Goal: Task Accomplishment & Management: Use online tool/utility

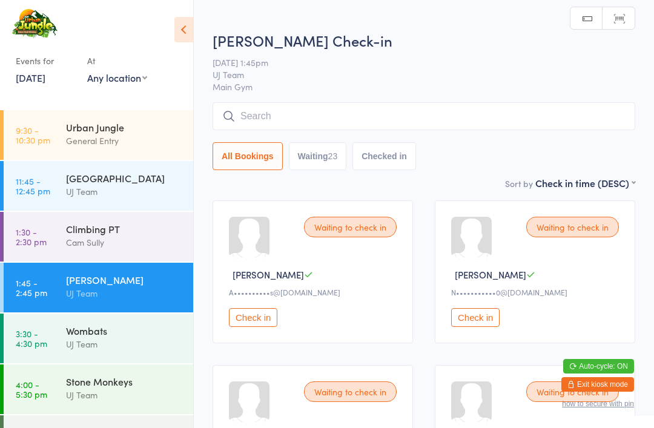
scroll to position [1, 0]
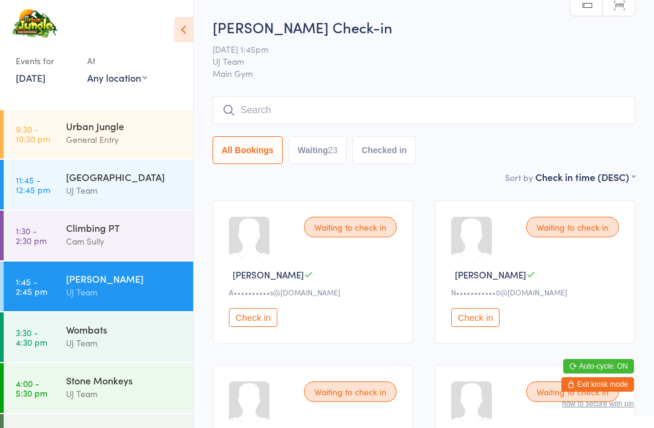
click at [136, 183] on div "[GEOGRAPHIC_DATA]" at bounding box center [124, 176] width 117 height 13
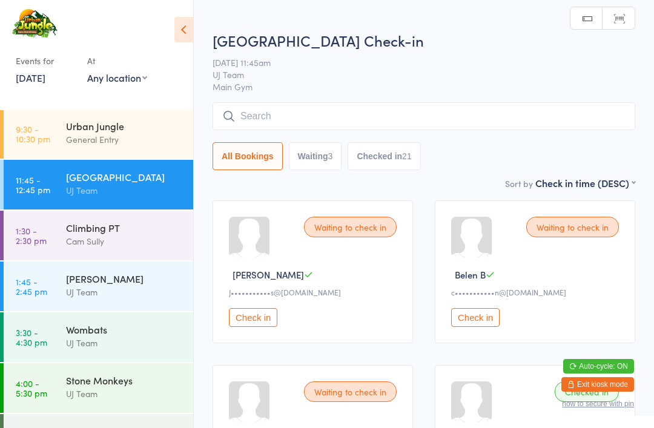
click at [120, 299] on div "UJ Team" at bounding box center [124, 292] width 117 height 14
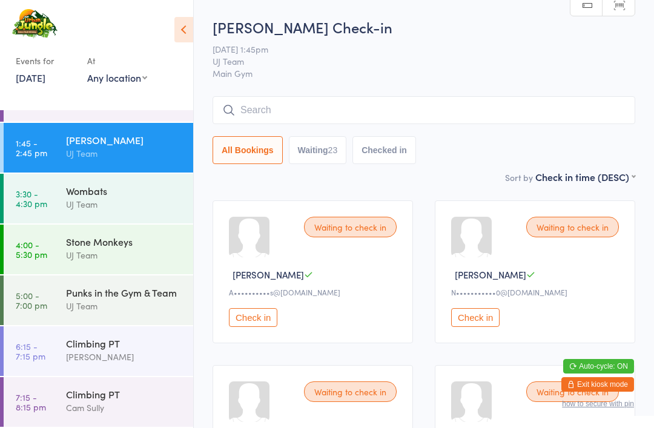
scroll to position [154, 0]
click at [122, 365] on div "Climbing PT [PERSON_NAME]" at bounding box center [129, 350] width 127 height 48
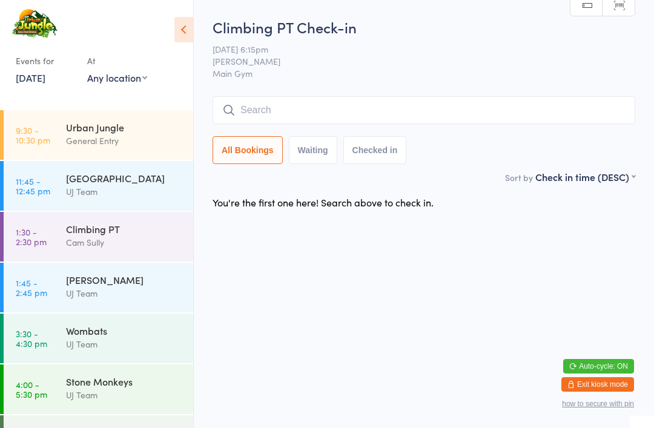
click at [55, 134] on link "9:30 - 10:30 pm Urban Jungle General Entry" at bounding box center [99, 135] width 190 height 50
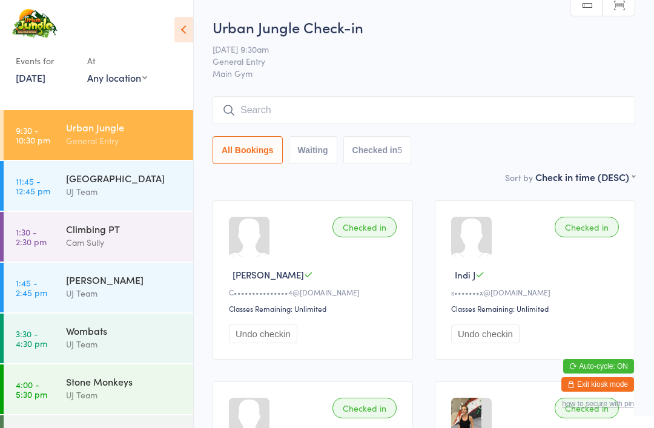
click at [65, 208] on link "11:45 - 12:45 pm [GEOGRAPHIC_DATA] UJ Team" at bounding box center [99, 186] width 190 height 50
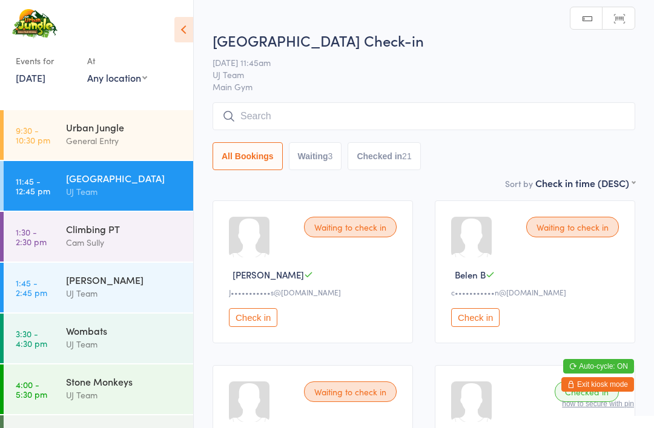
click at [68, 130] on div "Urban Jungle" at bounding box center [124, 126] width 117 height 13
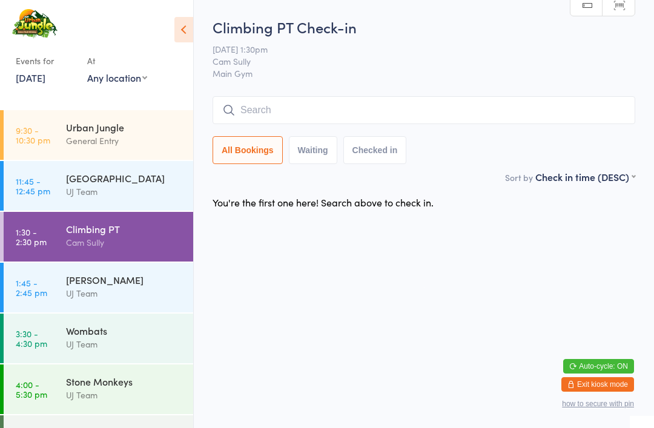
click at [131, 139] on div "General Entry" at bounding box center [124, 141] width 117 height 14
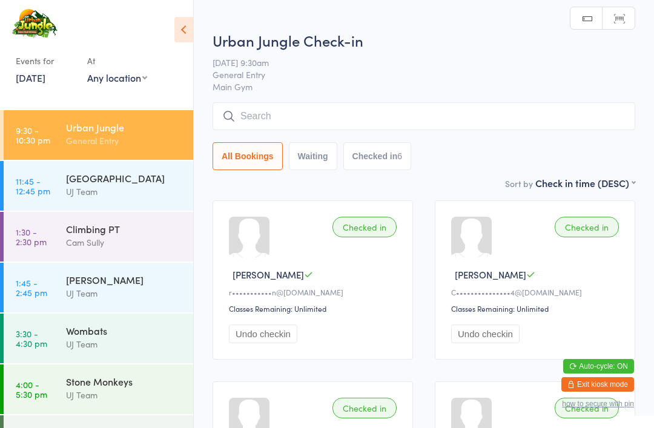
click at [338, 115] on input "search" at bounding box center [424, 116] width 423 height 28
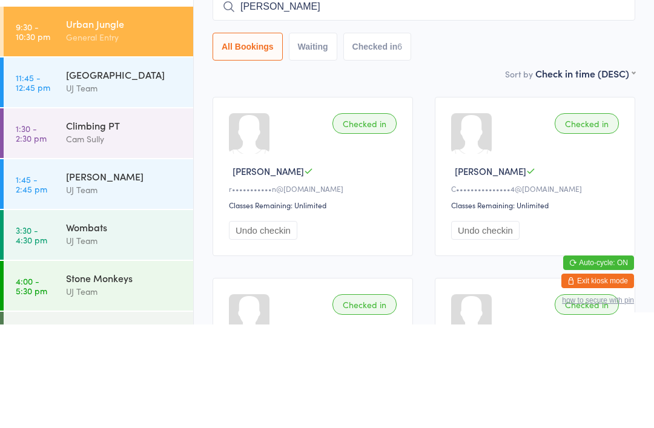
type input "[PERSON_NAME]"
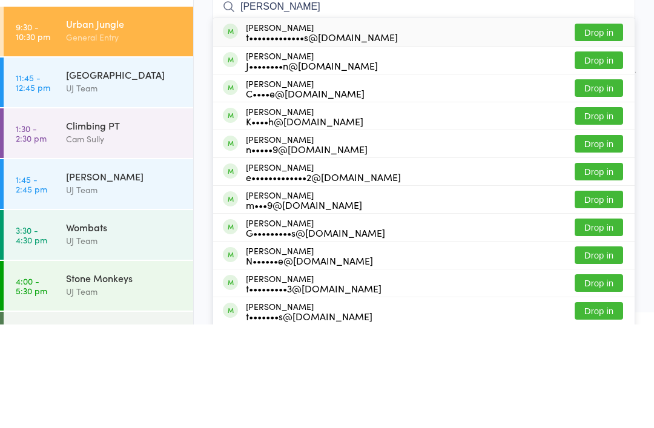
scroll to position [104, 0]
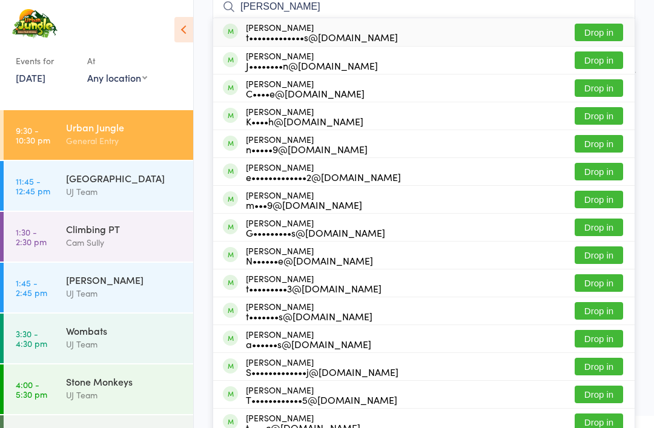
click at [611, 35] on button "Drop in" at bounding box center [599, 33] width 48 height 18
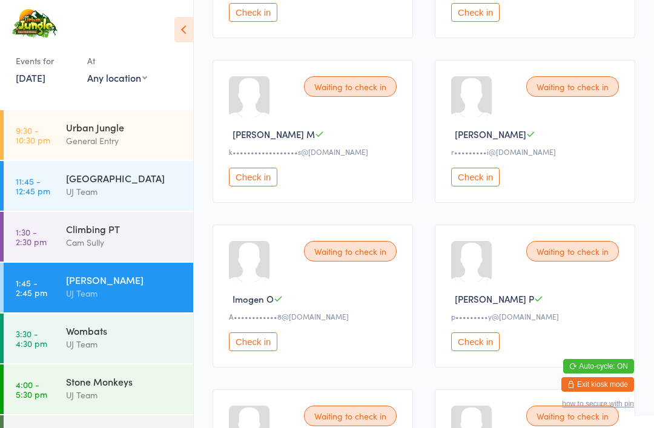
scroll to position [1294, 0]
click at [268, 21] on button "Check in" at bounding box center [253, 11] width 48 height 19
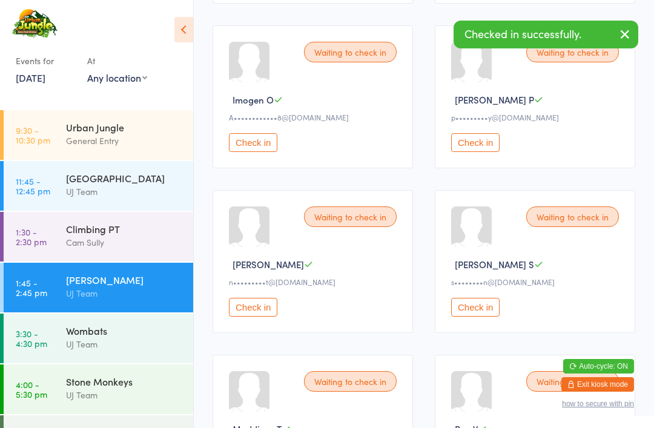
scroll to position [1328, 0]
click at [487, 152] on button "Check in" at bounding box center [475, 142] width 48 height 19
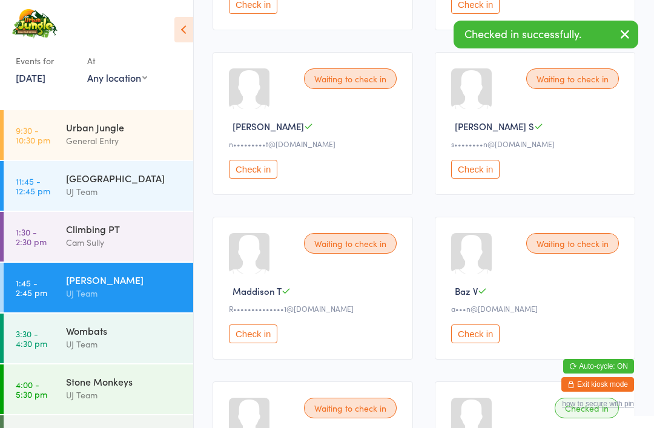
scroll to position [1473, 0]
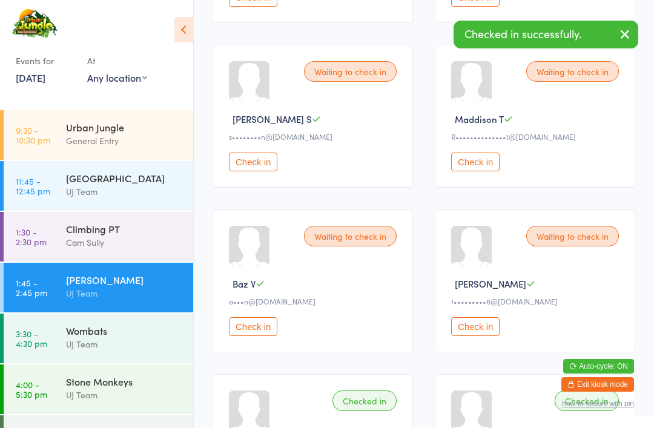
click at [260, 171] on button "Check in" at bounding box center [253, 162] width 48 height 19
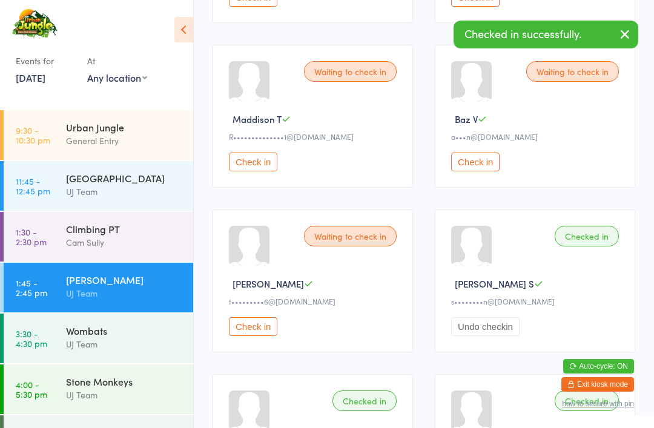
click at [503, 336] on button "Undo checkin" at bounding box center [485, 326] width 68 height 19
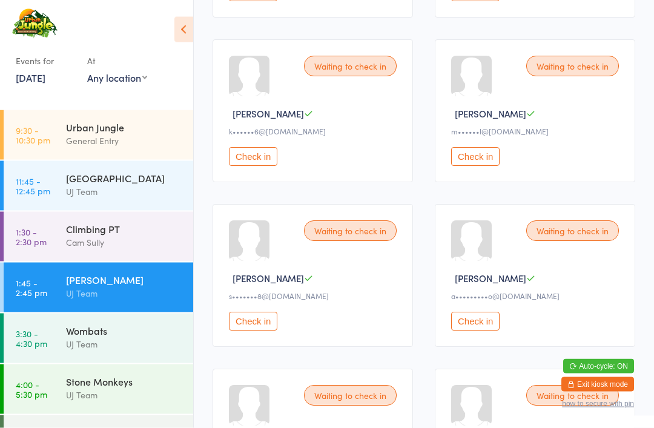
scroll to position [814, 0]
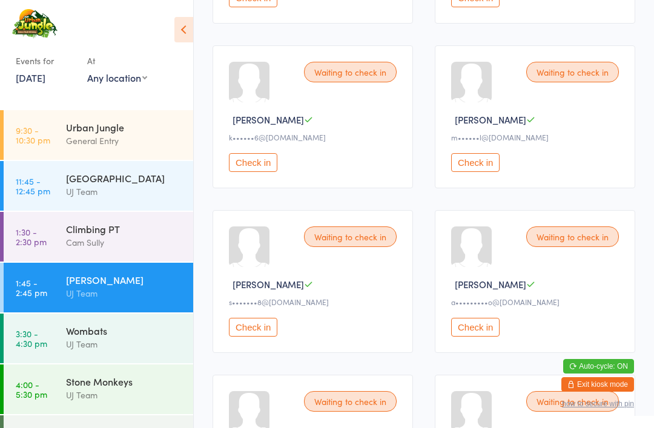
click at [487, 337] on button "Check in" at bounding box center [475, 327] width 48 height 19
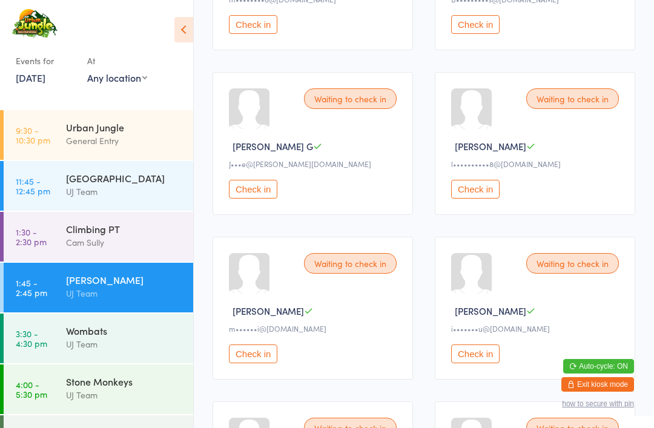
scroll to position [457, 0]
click at [493, 360] on button "Check in" at bounding box center [475, 354] width 48 height 19
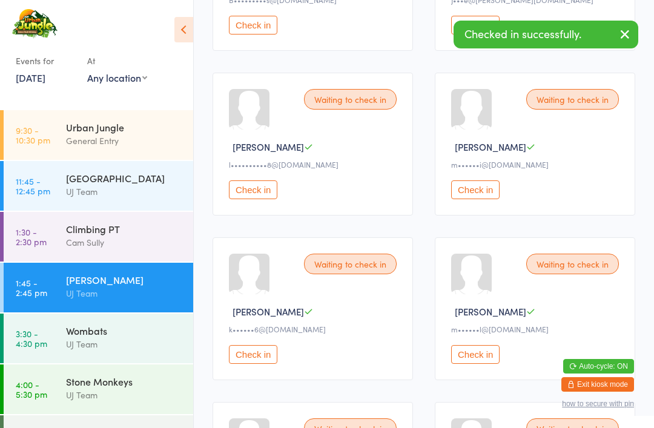
click at [266, 194] on button "Check in" at bounding box center [253, 189] width 48 height 19
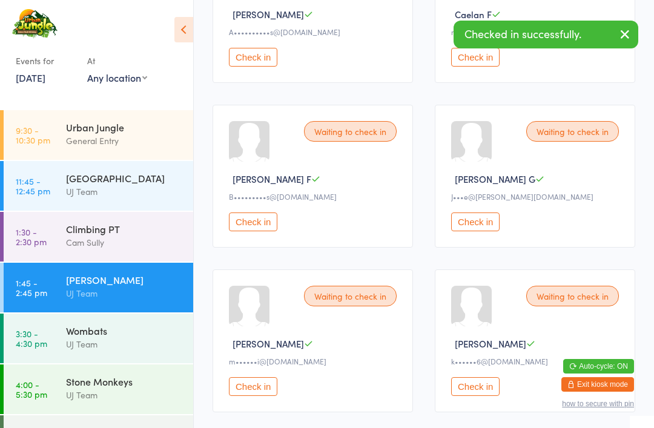
scroll to position [241, 0]
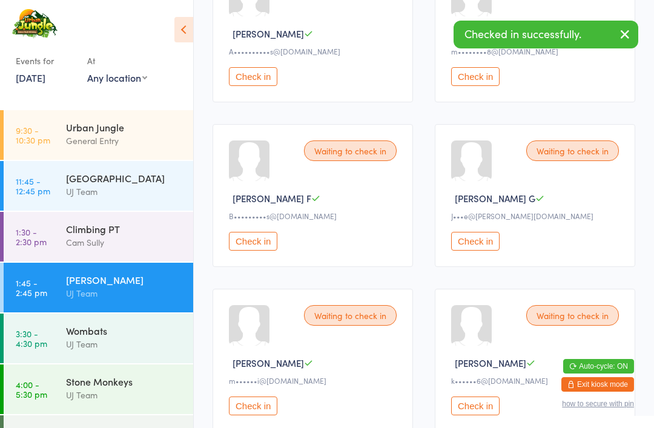
click at [468, 251] on button "Check in" at bounding box center [475, 241] width 48 height 19
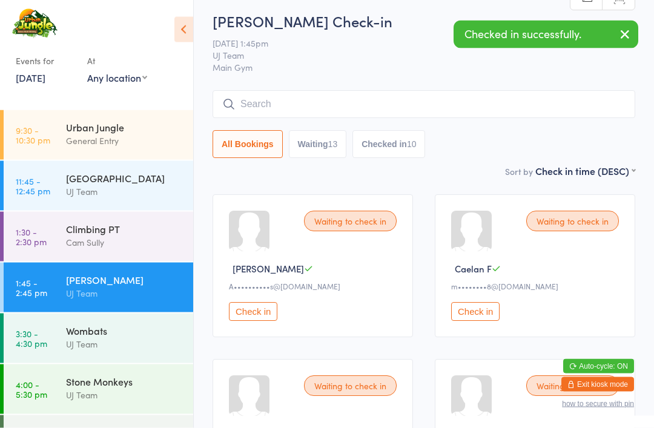
scroll to position [0, 0]
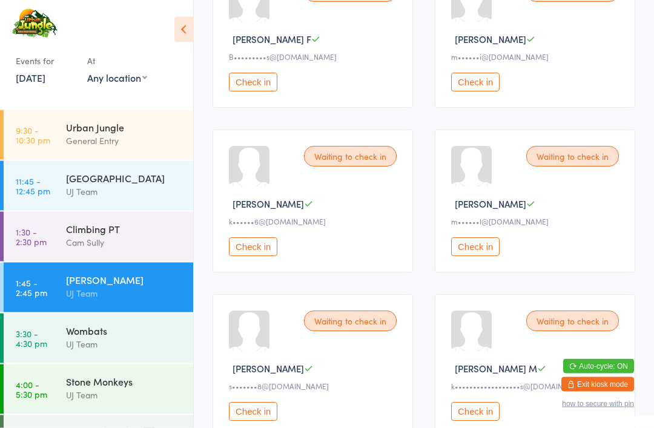
click at [260, 421] on button "Check in" at bounding box center [253, 412] width 48 height 19
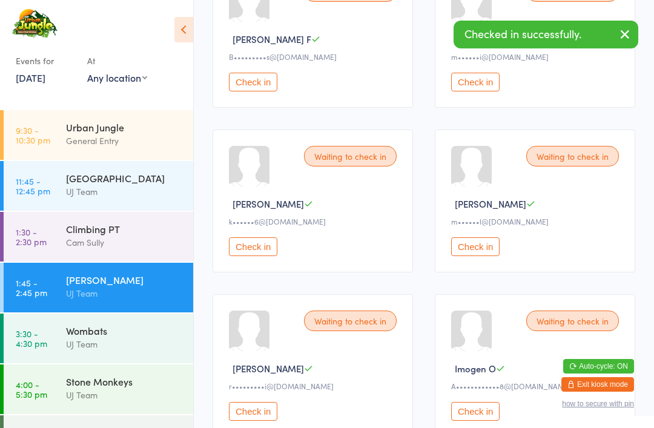
click at [249, 256] on button "Check in" at bounding box center [253, 246] width 48 height 19
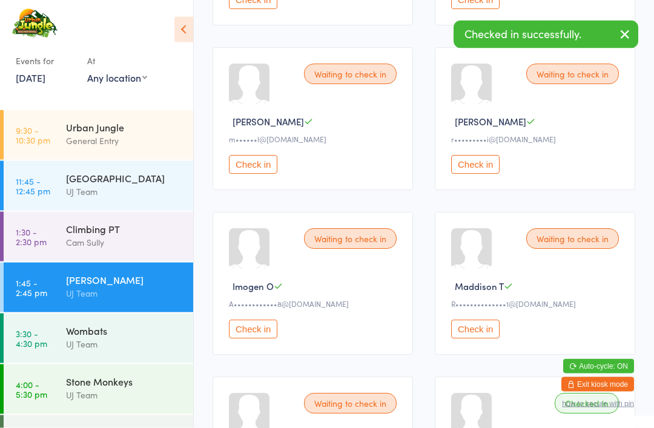
scroll to position [483, 0]
click at [247, 174] on button "Check in" at bounding box center [253, 164] width 48 height 19
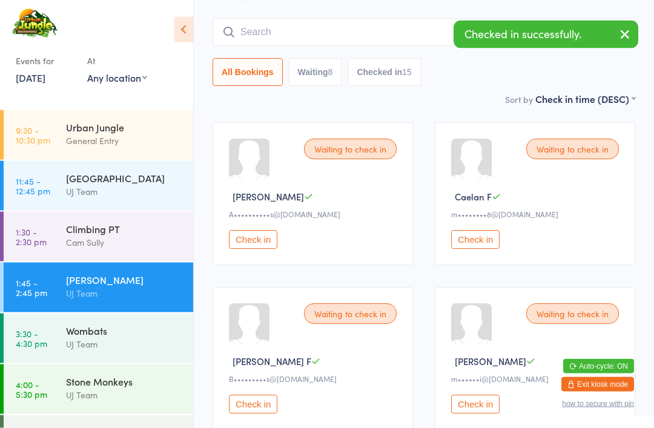
scroll to position [77, 0]
click at [254, 237] on button "Check in" at bounding box center [253, 240] width 48 height 19
